Goal: Information Seeking & Learning: Find specific fact

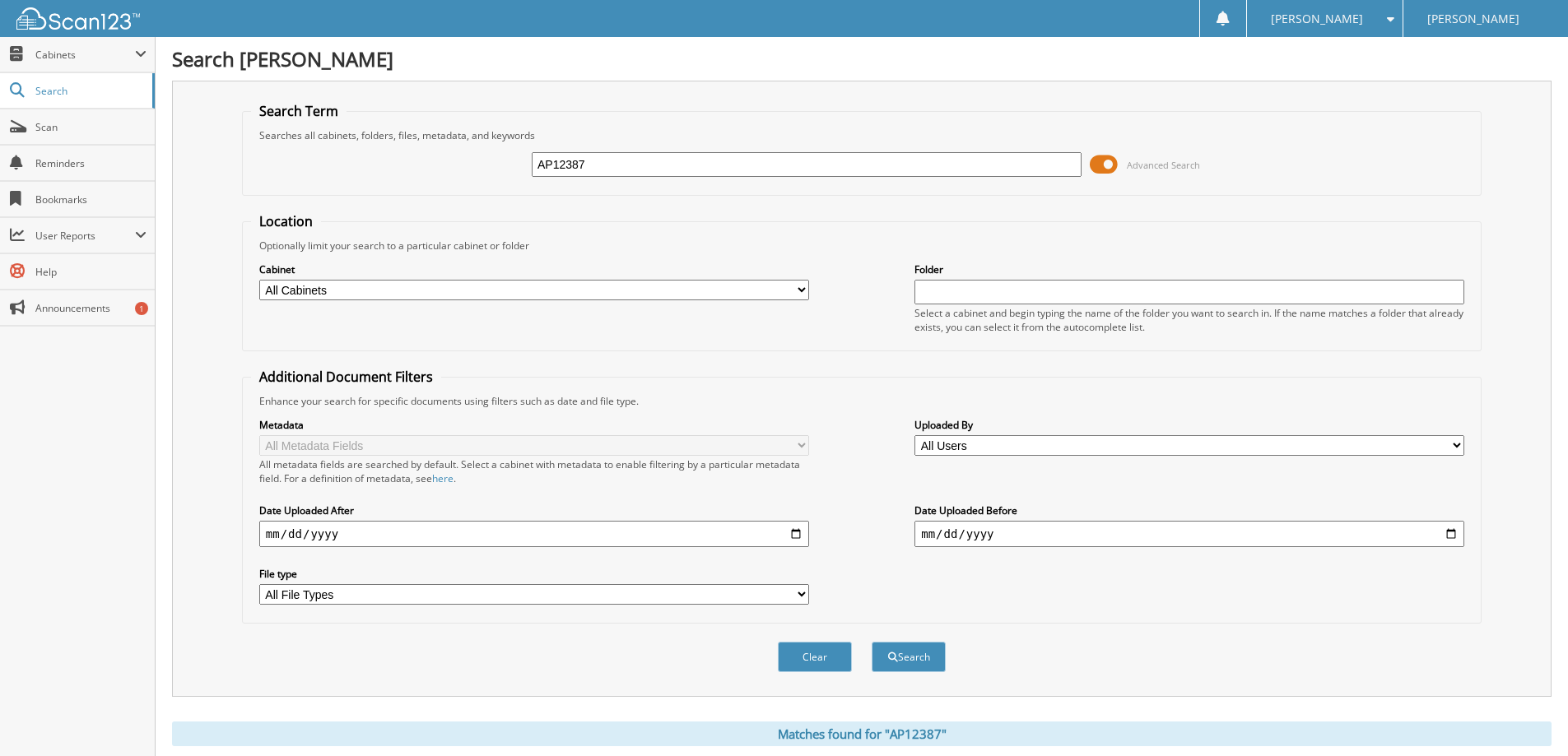
click at [603, 171] on input "AP12387" at bounding box center [807, 165] width 550 height 25
type input "T62069"
click at [911, 662] on button "Search" at bounding box center [909, 657] width 74 height 30
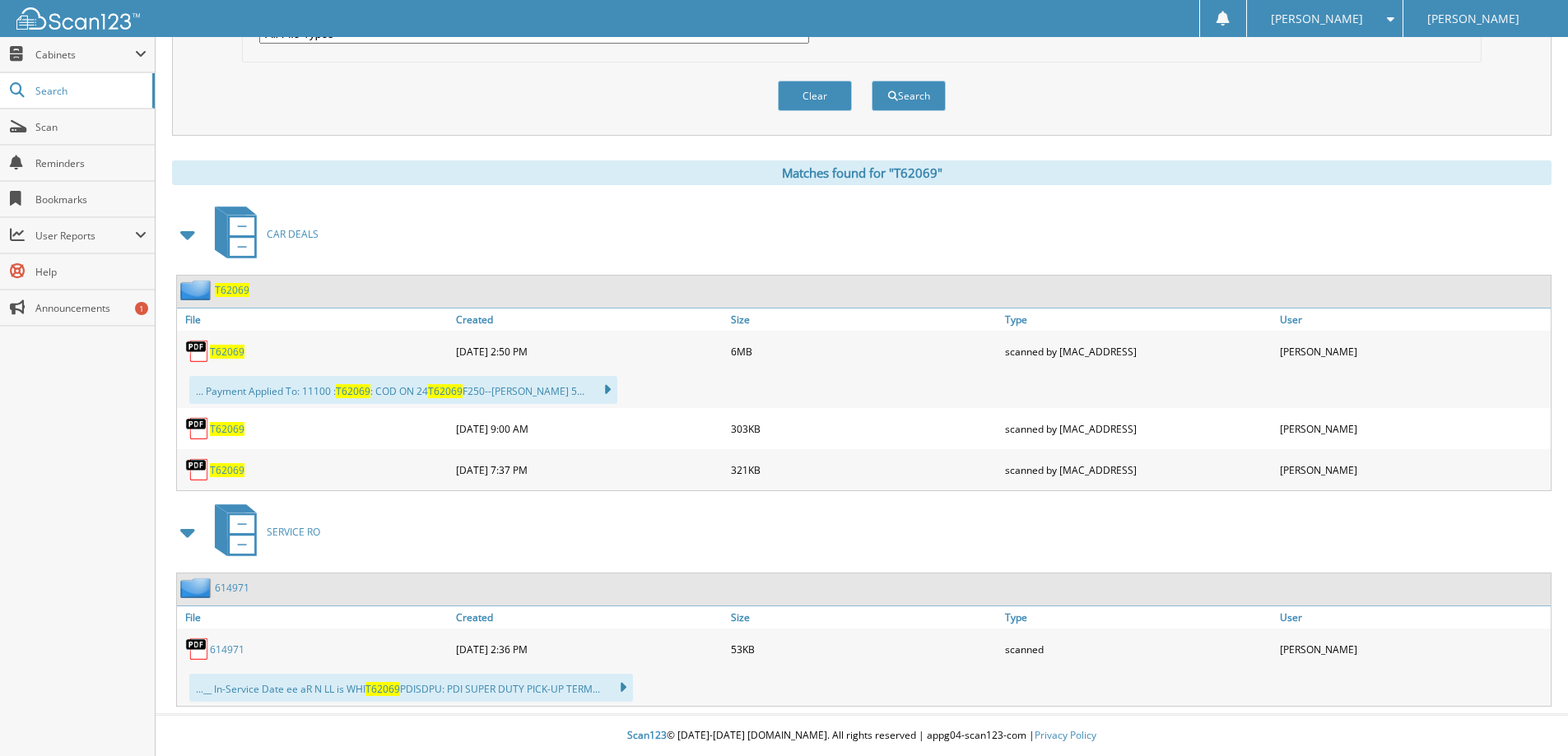
scroll to position [562, 0]
click at [228, 354] on span "T62069" at bounding box center [227, 351] width 34 height 14
